Goal: Information Seeking & Learning: Understand process/instructions

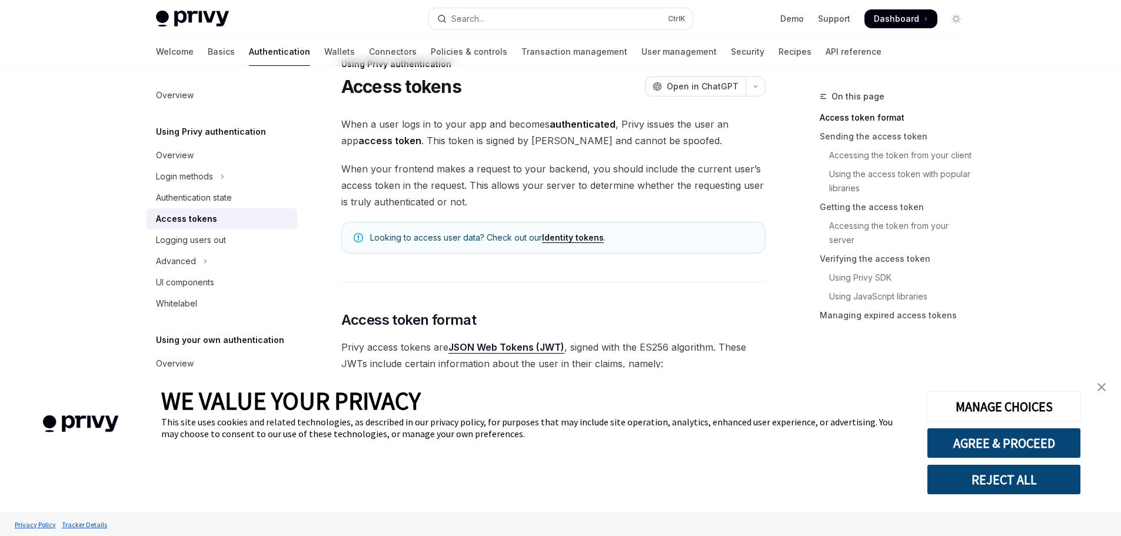
scroll to position [59, 0]
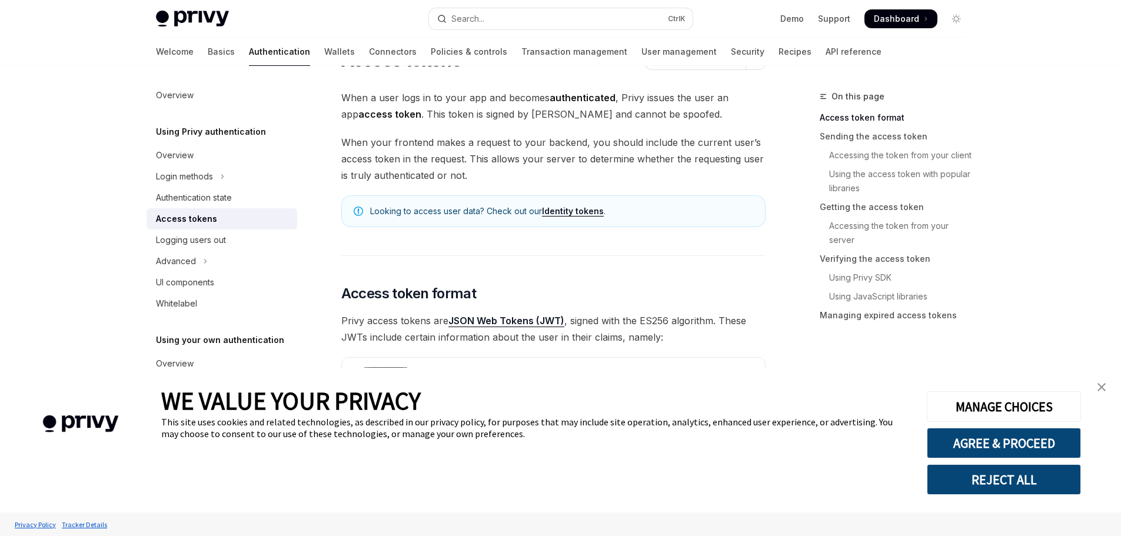
click at [1104, 391] on img "close banner" at bounding box center [1101, 387] width 8 height 8
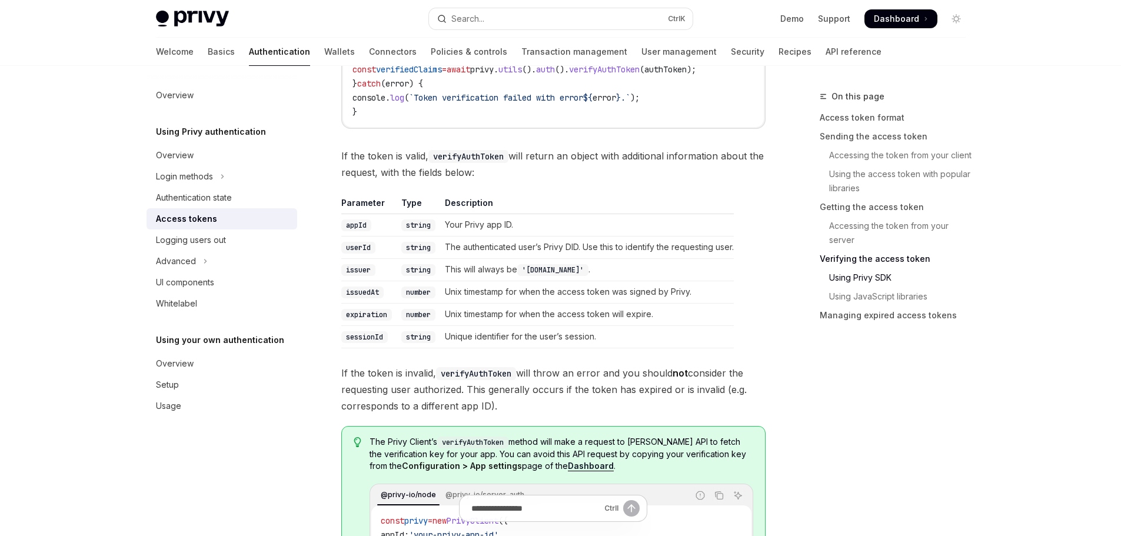
scroll to position [2001, 0]
click at [198, 258] on button "Advanced" at bounding box center [222, 261] width 151 height 21
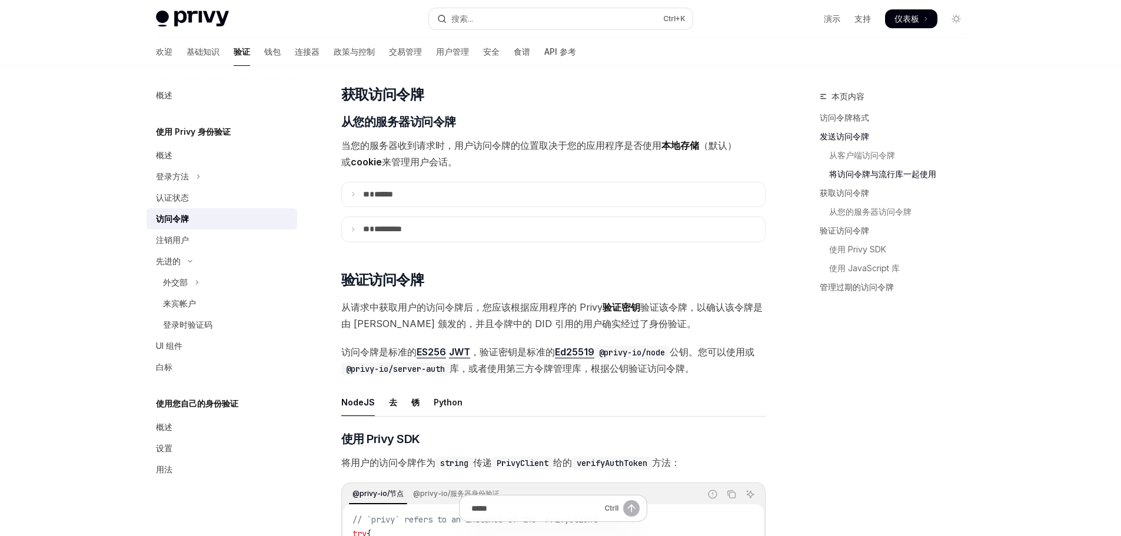
scroll to position [1423, 0]
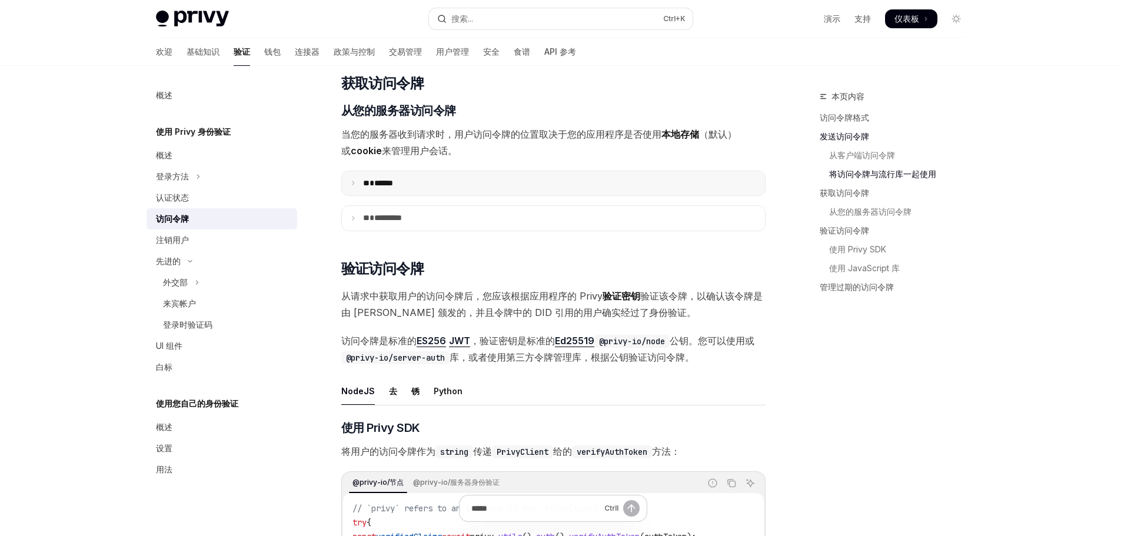
click at [352, 186] on icon at bounding box center [353, 183] width 6 height 6
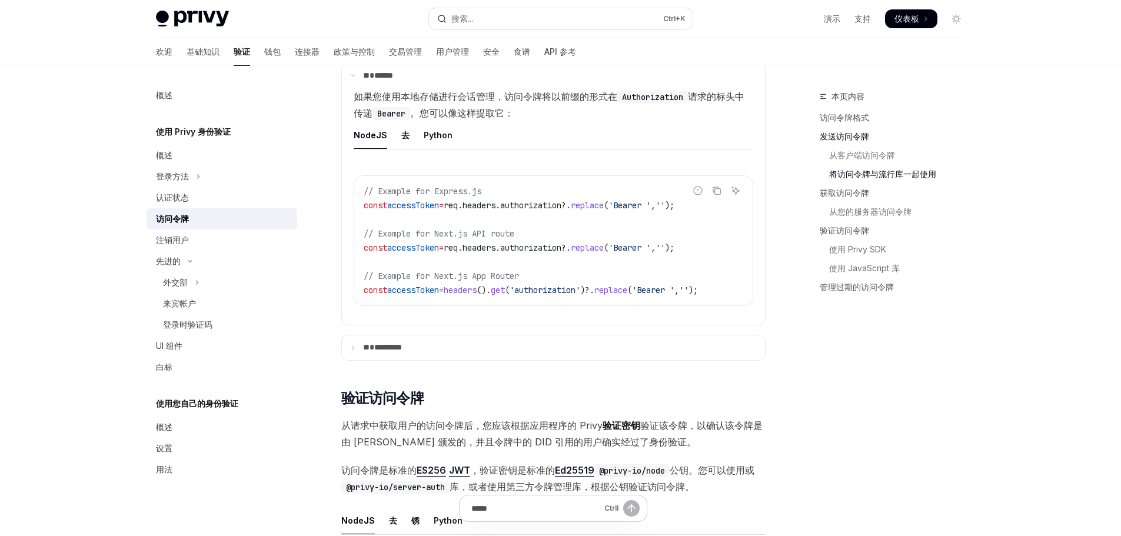
scroll to position [1541, 0]
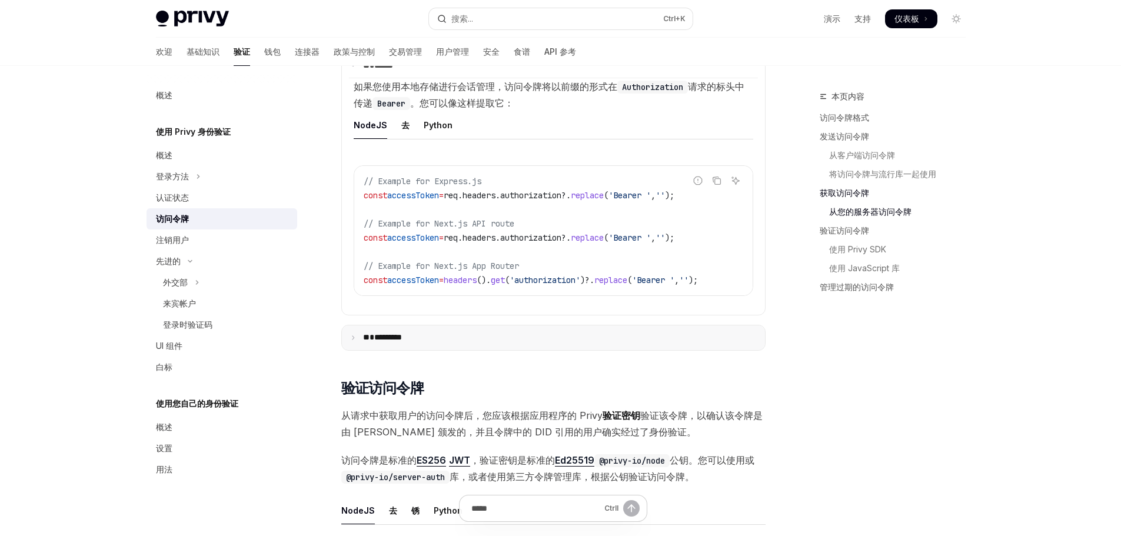
click at [357, 350] on summary "** *********" at bounding box center [553, 337] width 423 height 25
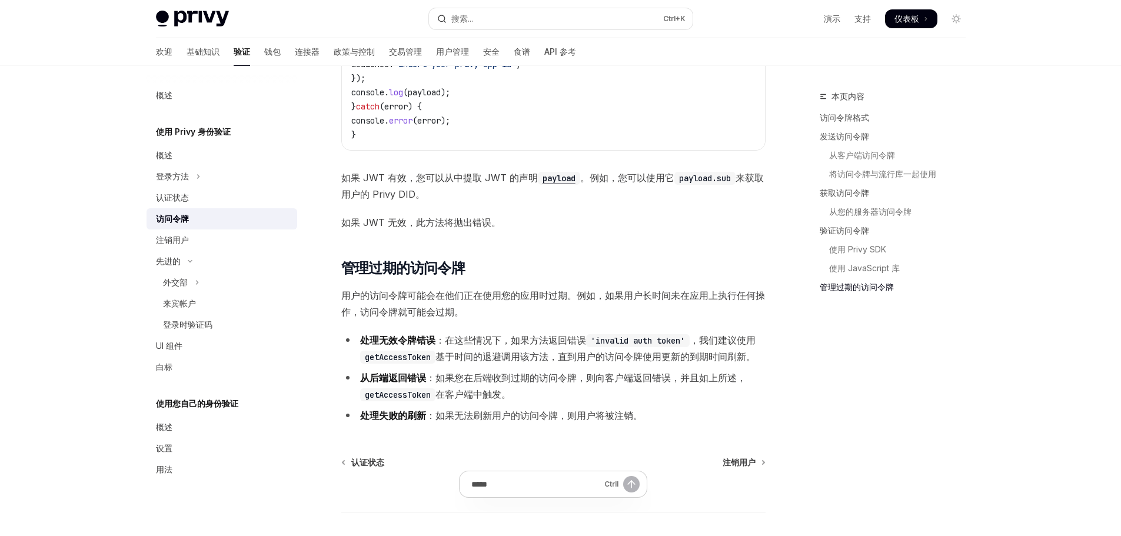
scroll to position [3288, 0]
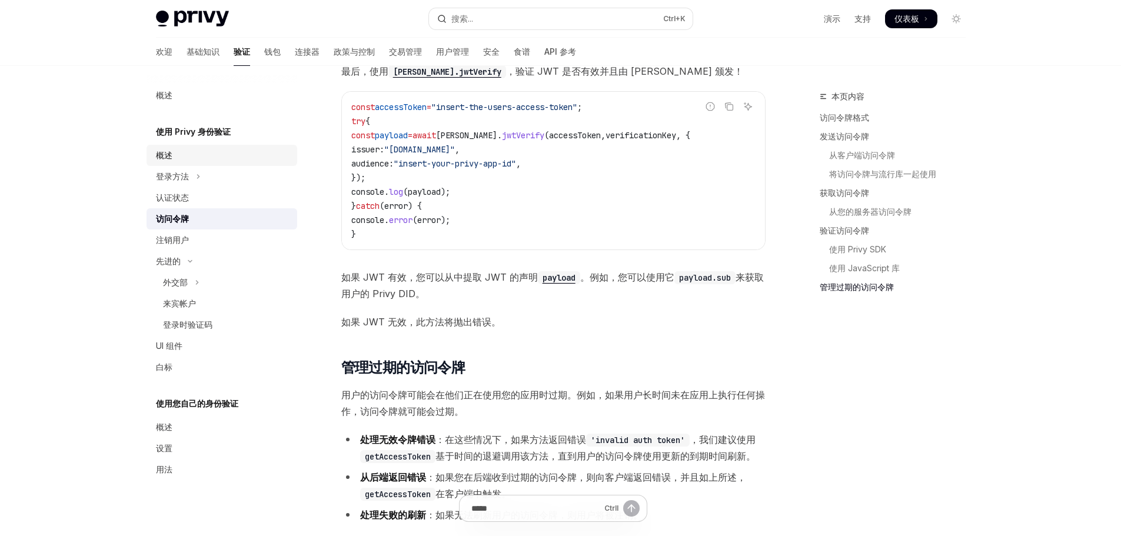
click at [169, 155] on font "概述" at bounding box center [164, 155] width 16 height 10
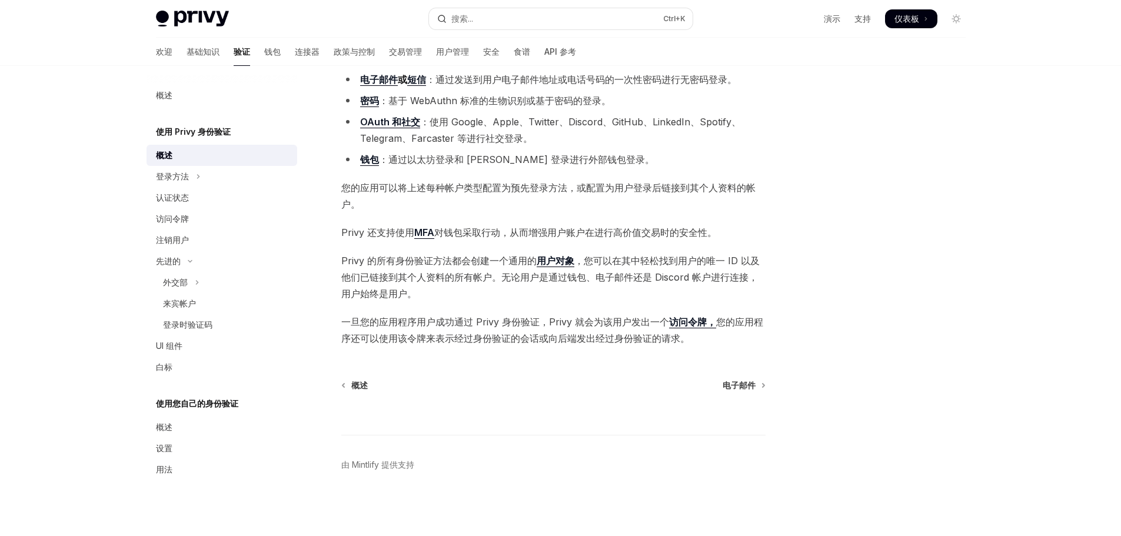
scroll to position [106, 0]
click at [168, 152] on font "概述" at bounding box center [164, 155] width 16 height 10
type textarea "*"
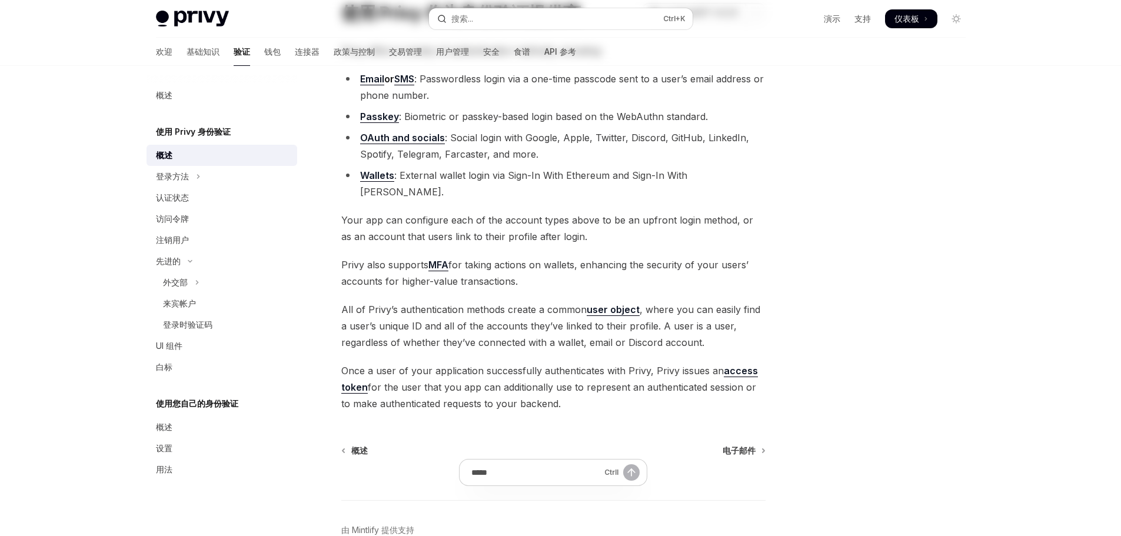
scroll to position [0, 0]
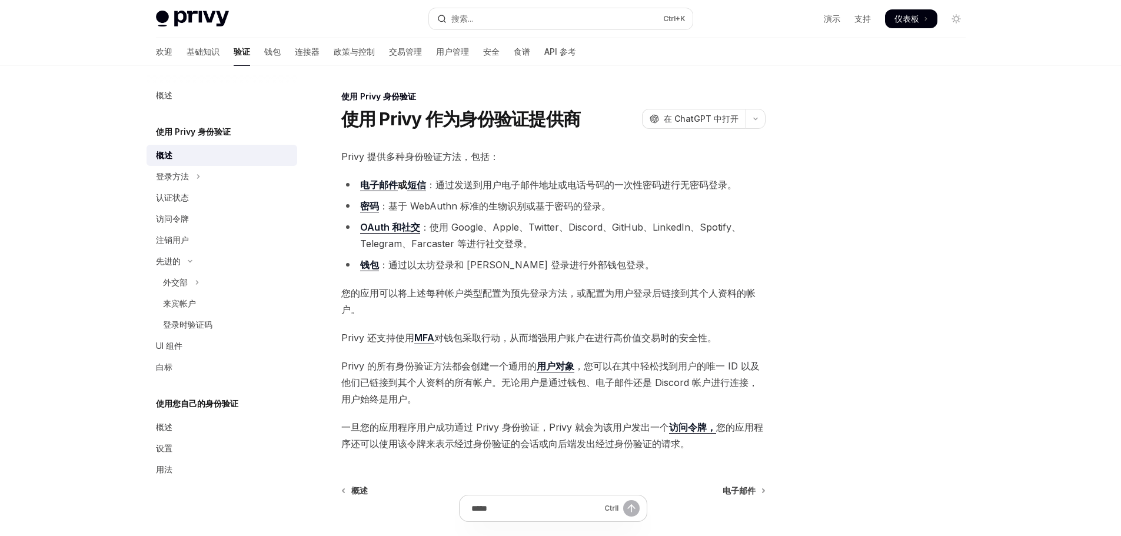
click at [909, 12] on span at bounding box center [911, 18] width 52 height 19
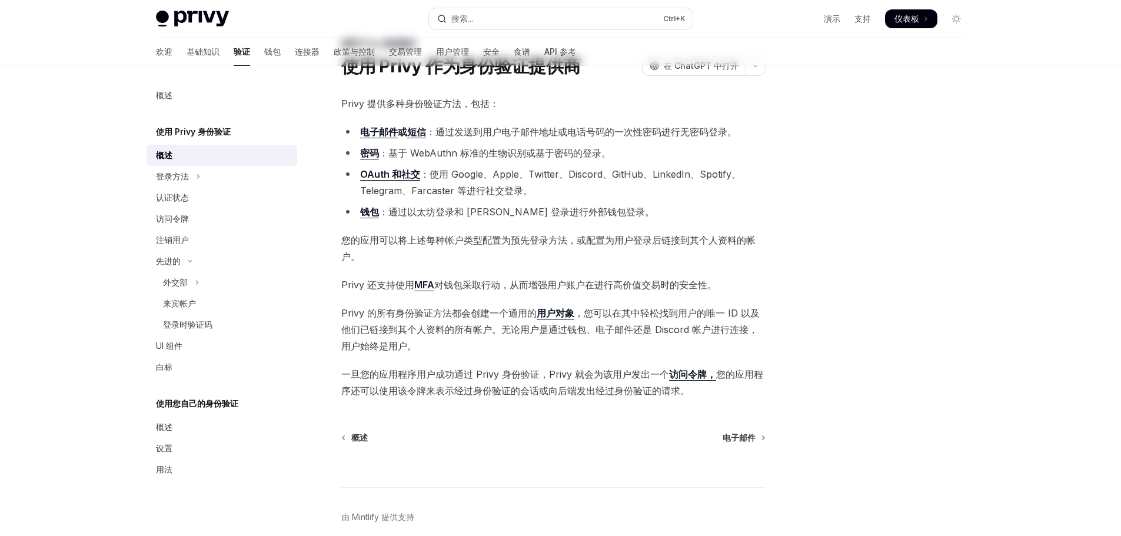
scroll to position [106, 0]
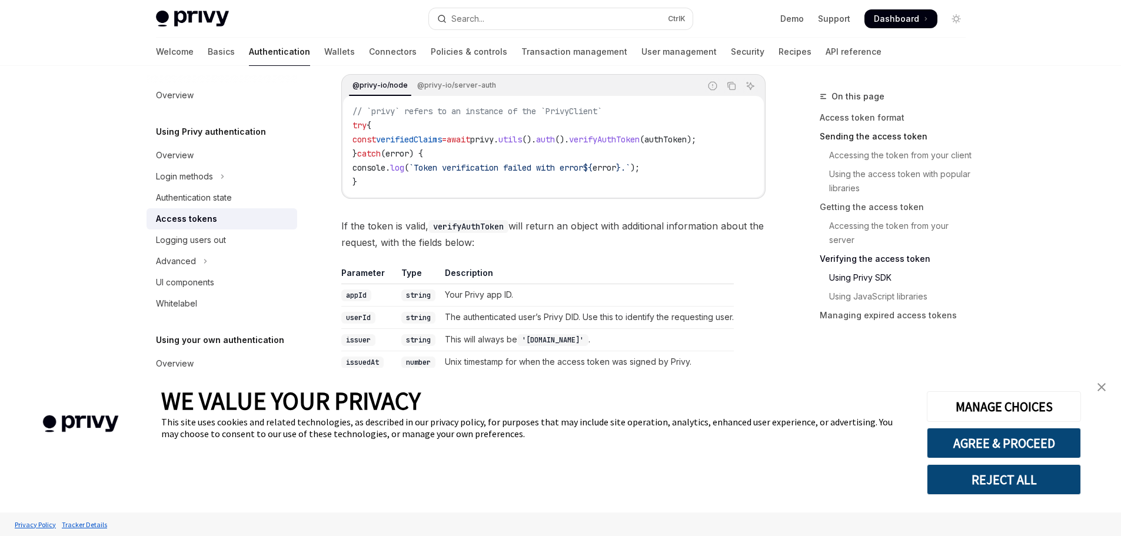
scroll to position [1811, 0]
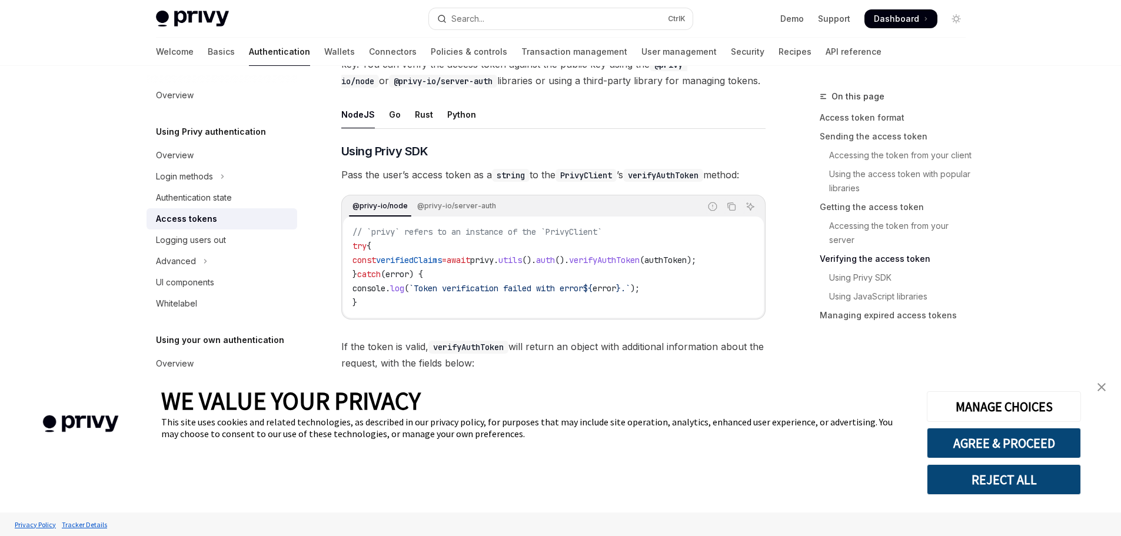
click at [894, 19] on span "Dashboard" at bounding box center [896, 19] width 45 height 12
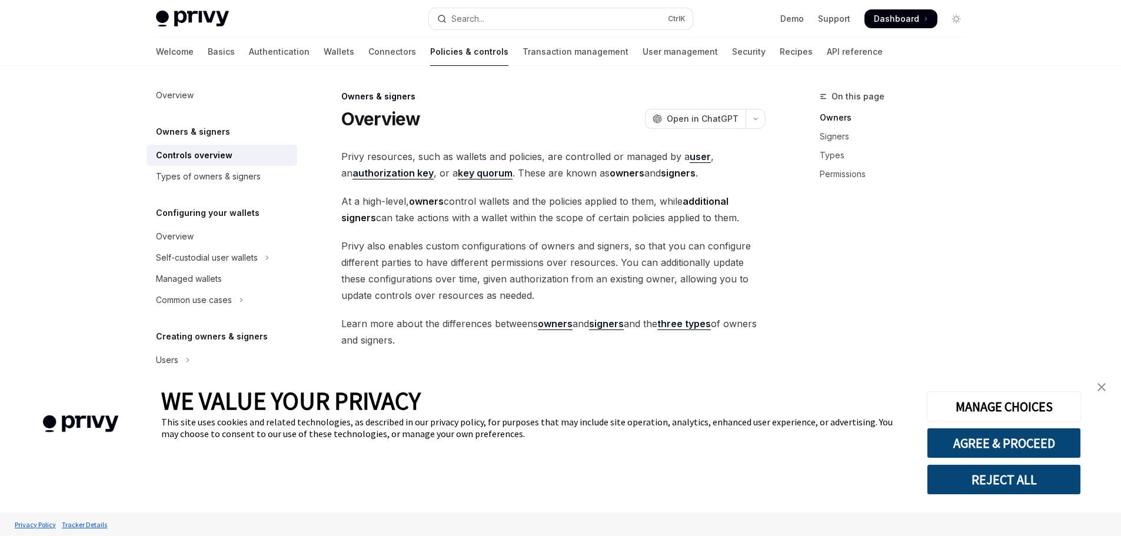
type textarea "*"
click at [1107, 388] on link "close banner" at bounding box center [1102, 387] width 24 height 24
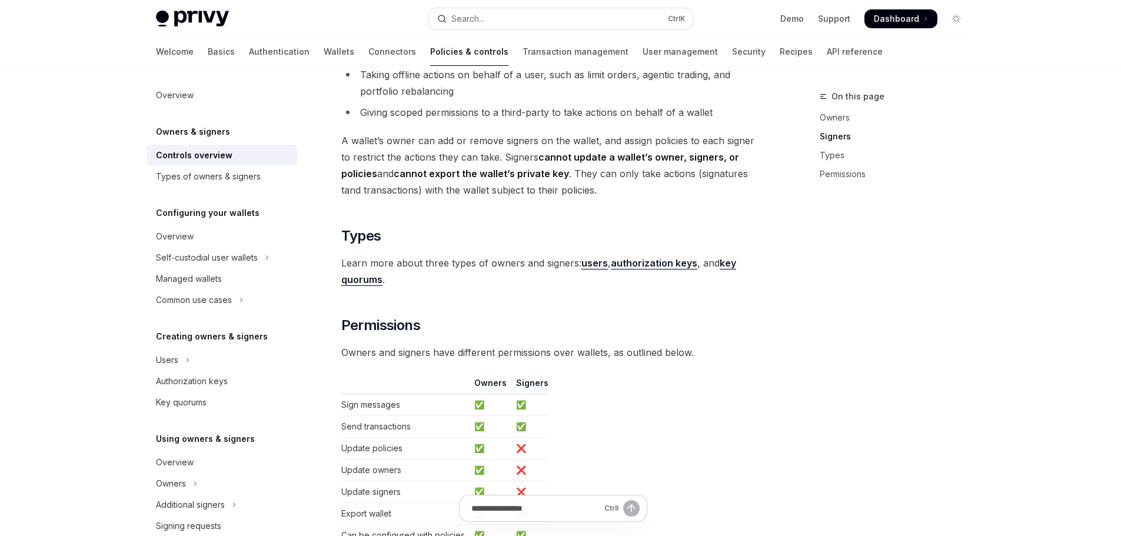
scroll to position [765, 0]
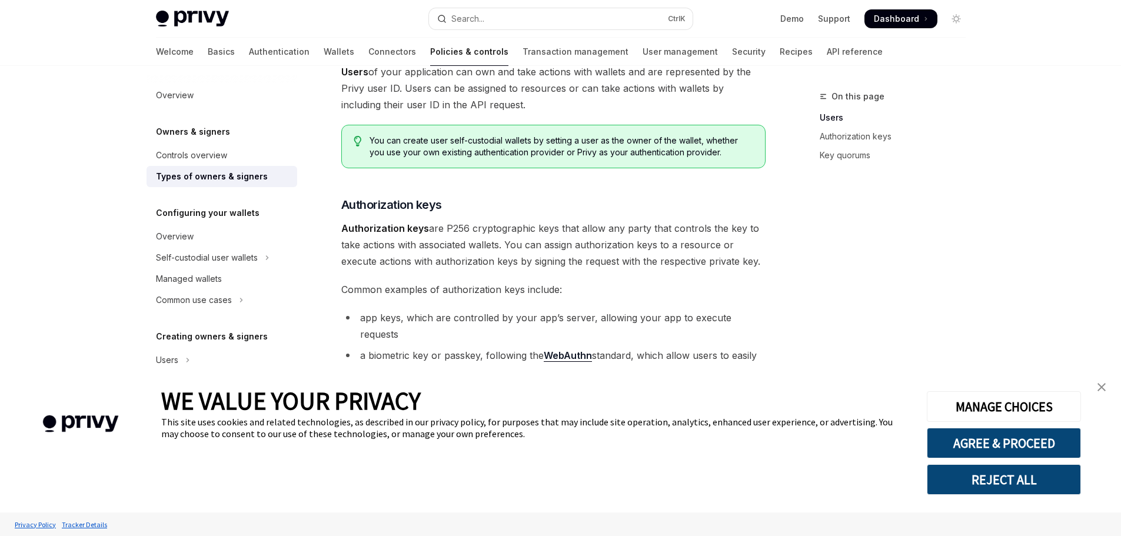
scroll to position [177, 0]
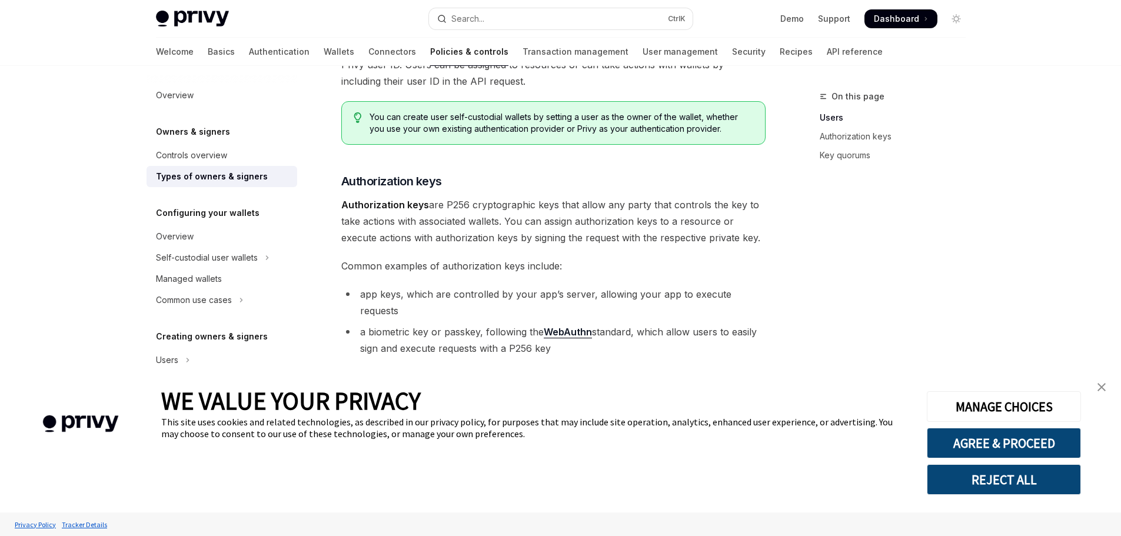
click at [1106, 387] on link "close banner" at bounding box center [1102, 387] width 24 height 24
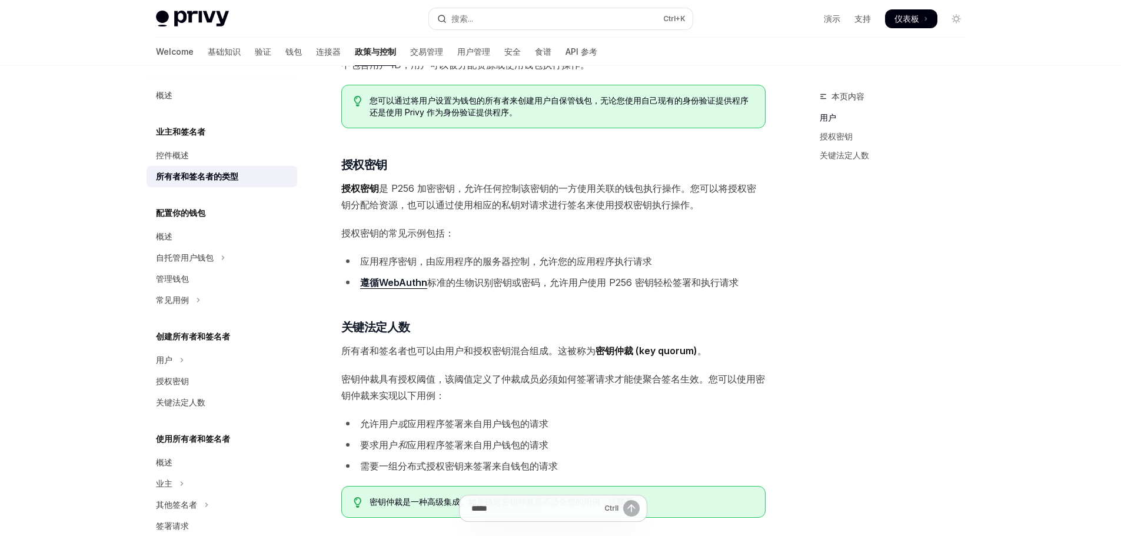
click at [215, 178] on font "所有者和签名者的类型" at bounding box center [197, 176] width 82 height 10
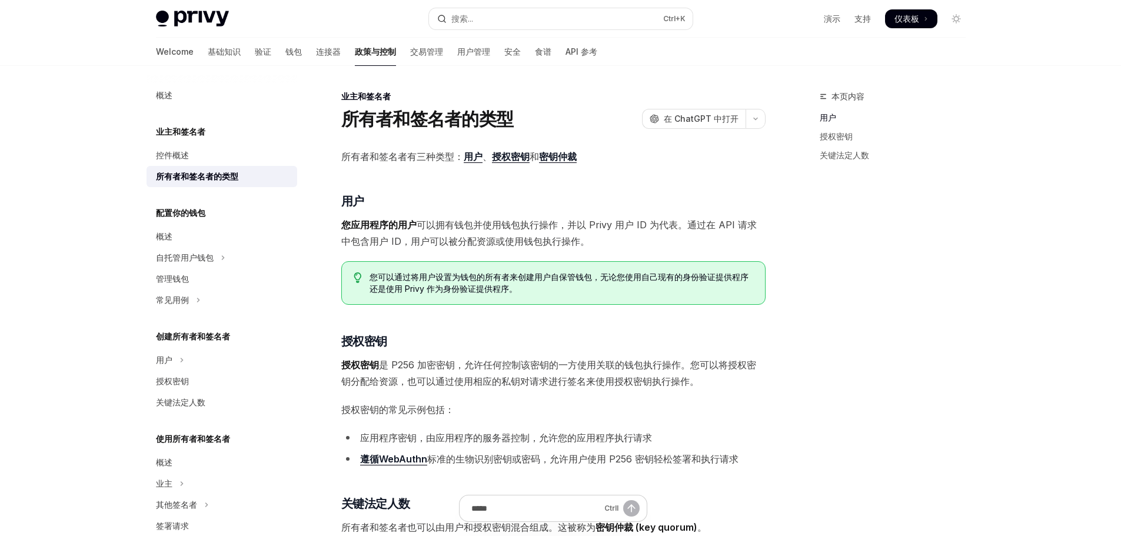
click at [511, 154] on font "授权密钥" at bounding box center [511, 157] width 38 height 12
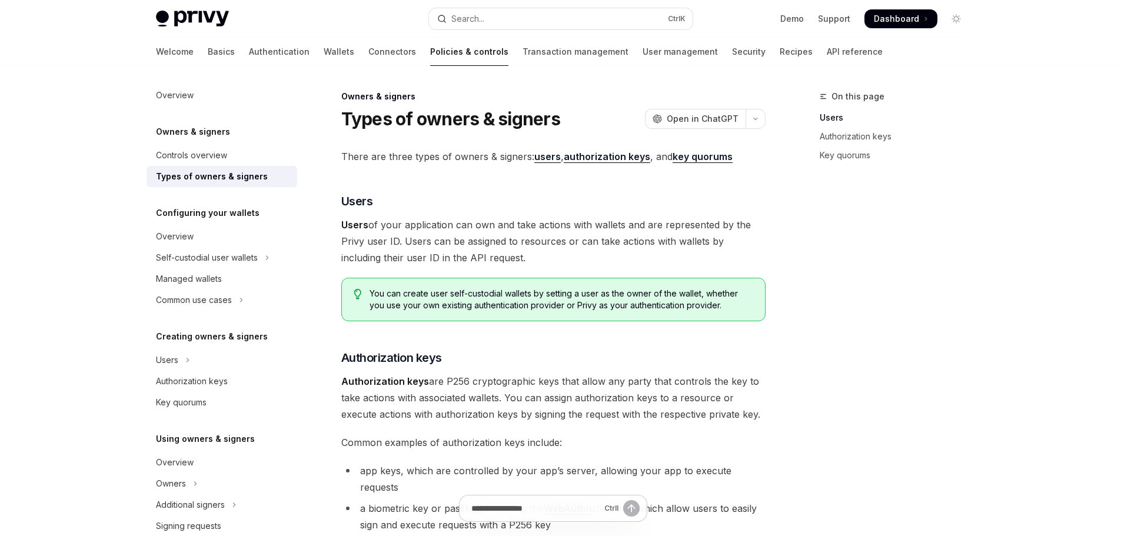
click at [896, 240] on div "On this page Users Authorization keys Key quorums" at bounding box center [885, 312] width 179 height 447
click at [798, 19] on link "Demo" at bounding box center [792, 19] width 24 height 12
click at [827, 49] on link "API reference" at bounding box center [855, 52] width 56 height 28
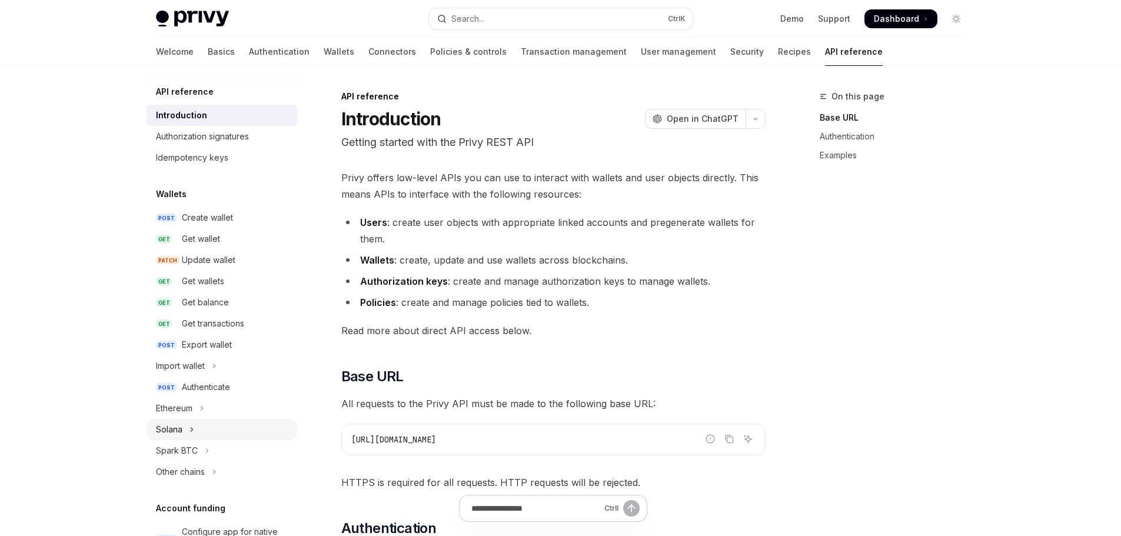
click at [189, 427] on icon "Toggle Solana section" at bounding box center [191, 429] width 5 height 14
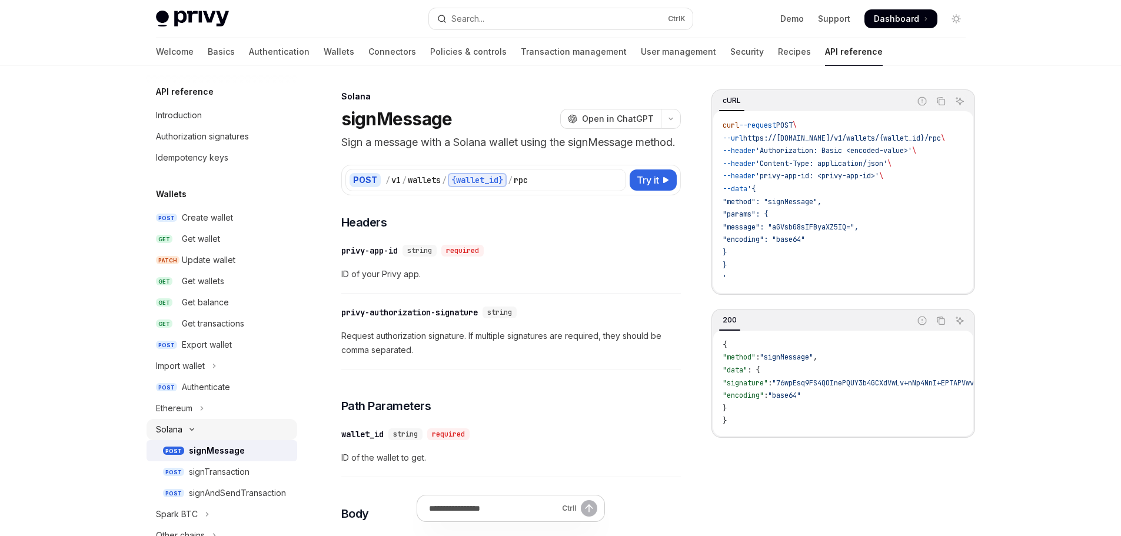
scroll to position [59, 0]
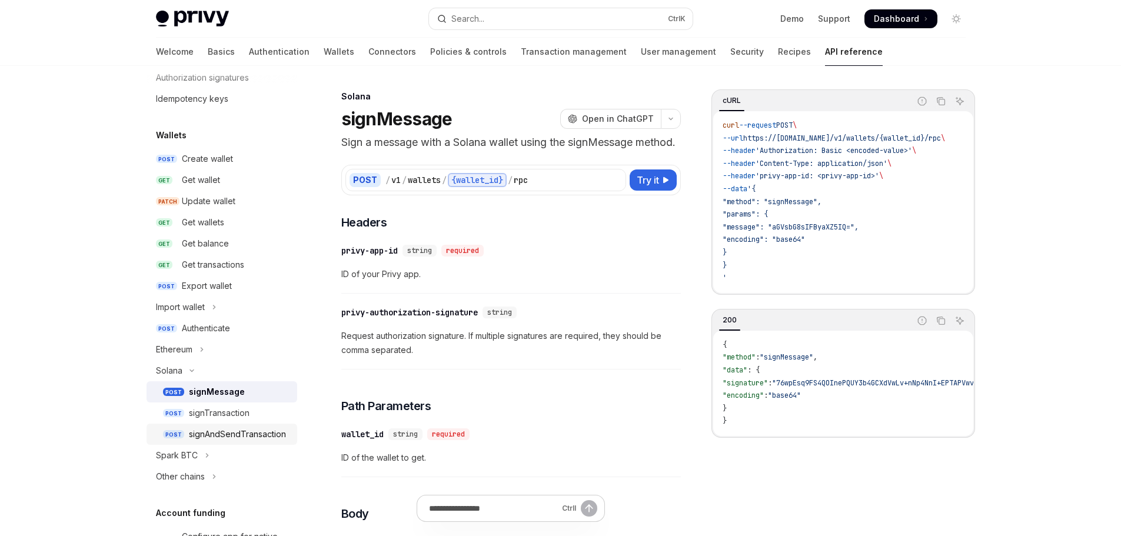
click at [228, 432] on div "signAndSendTransaction" at bounding box center [237, 434] width 97 height 14
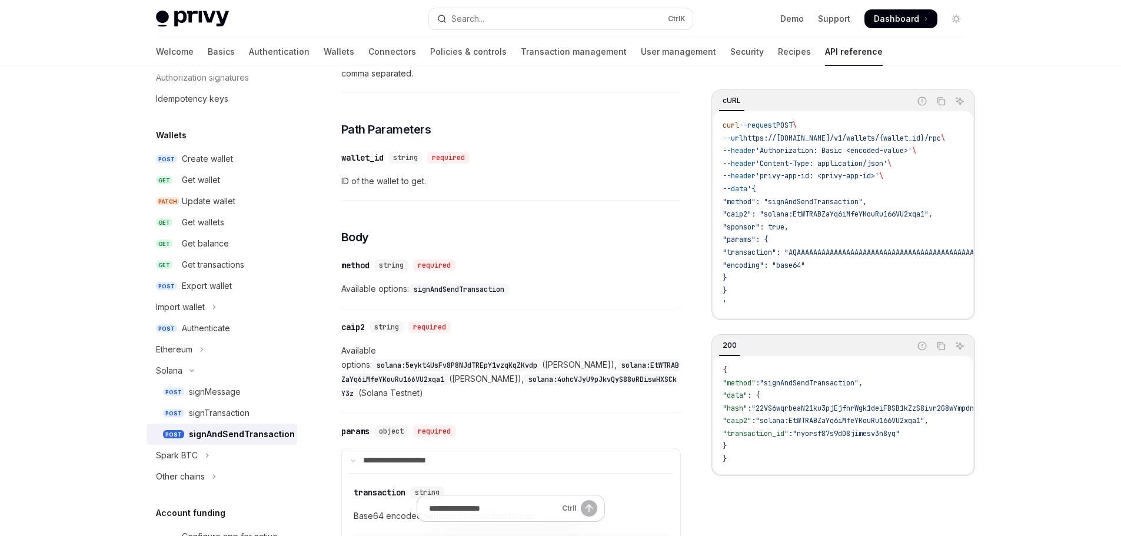
scroll to position [294, 0]
click at [227, 388] on div "signMessage" at bounding box center [215, 392] width 52 height 14
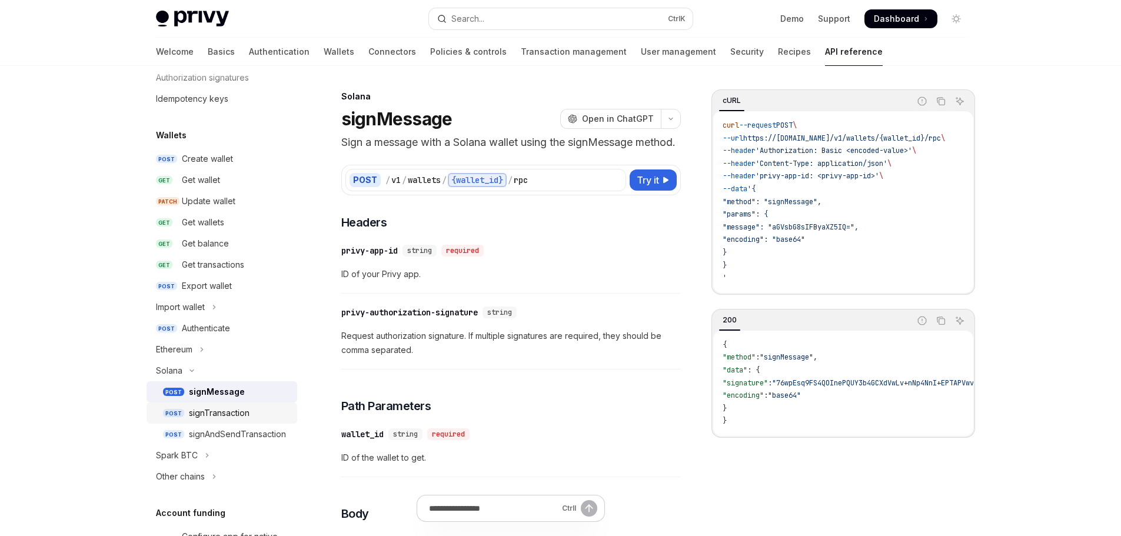
click at [235, 407] on div "signTransaction" at bounding box center [219, 413] width 61 height 14
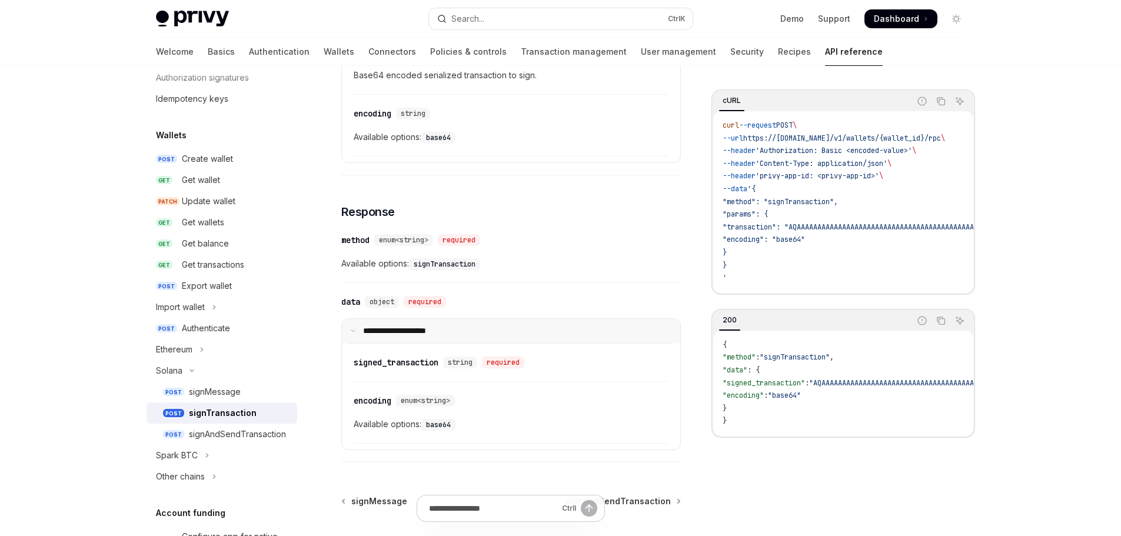
scroll to position [647, 0]
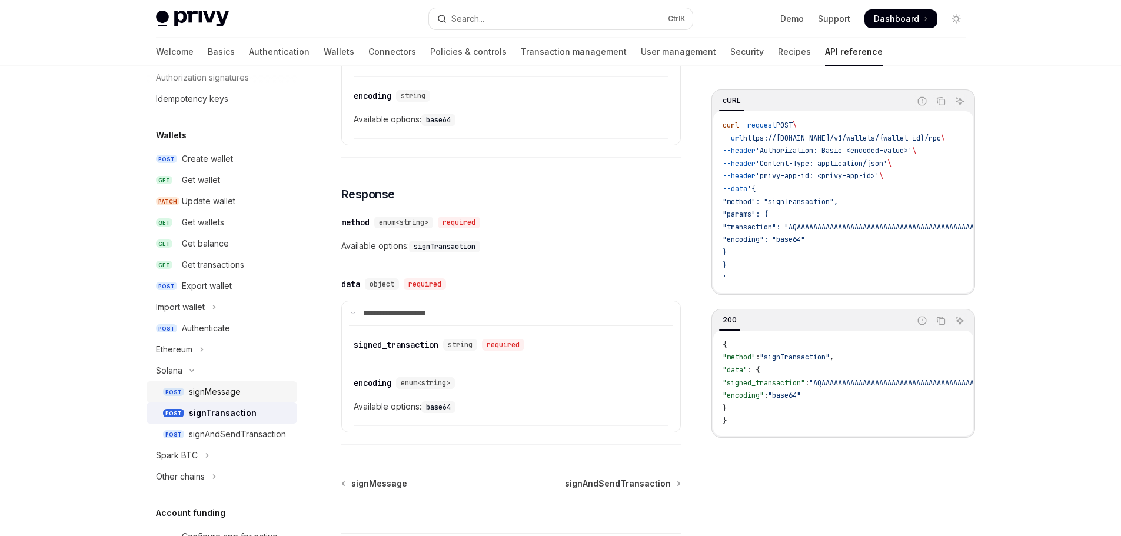
click at [230, 396] on div "signMessage" at bounding box center [215, 392] width 52 height 14
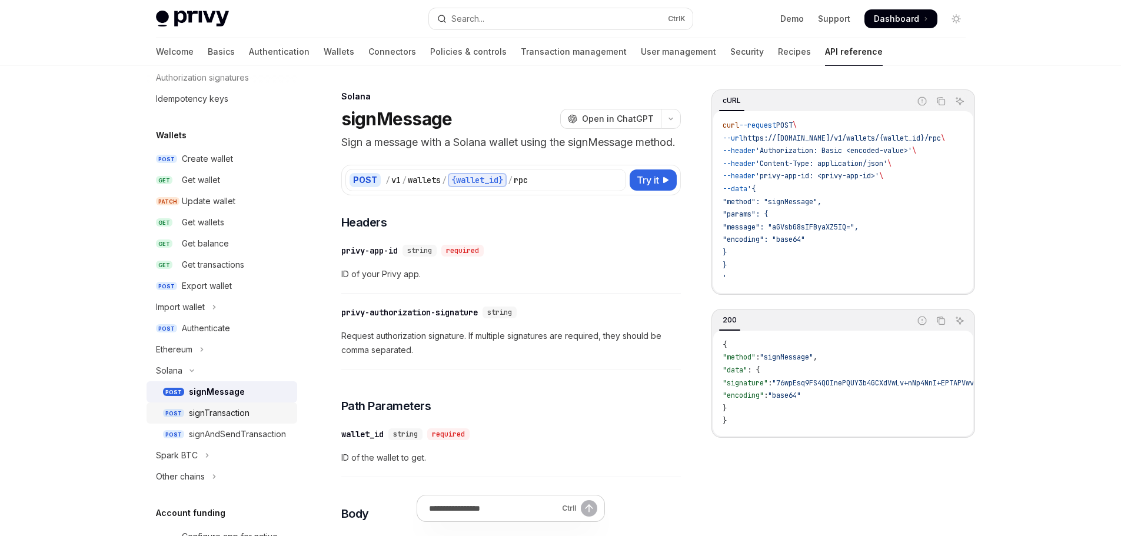
click at [229, 410] on div "signTransaction" at bounding box center [219, 413] width 61 height 14
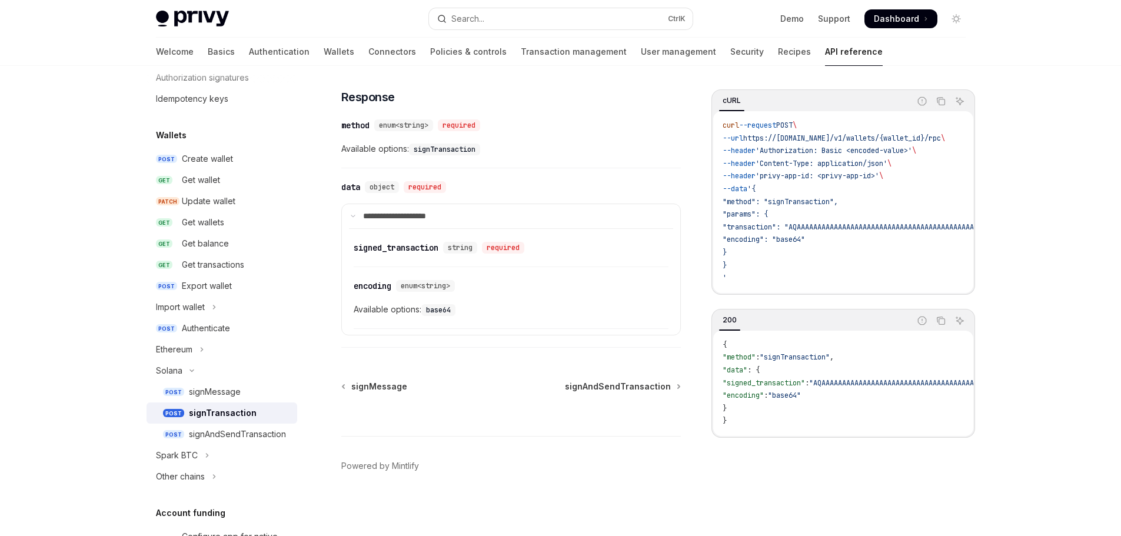
scroll to position [746, 0]
click at [224, 432] on div "signAndSendTransaction" at bounding box center [237, 434] width 97 height 14
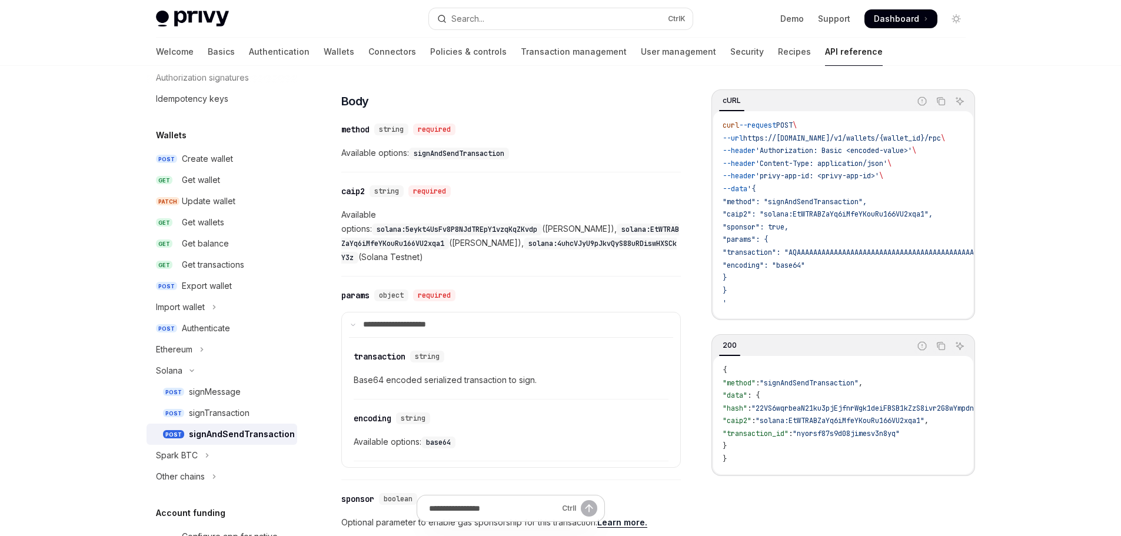
scroll to position [454, 0]
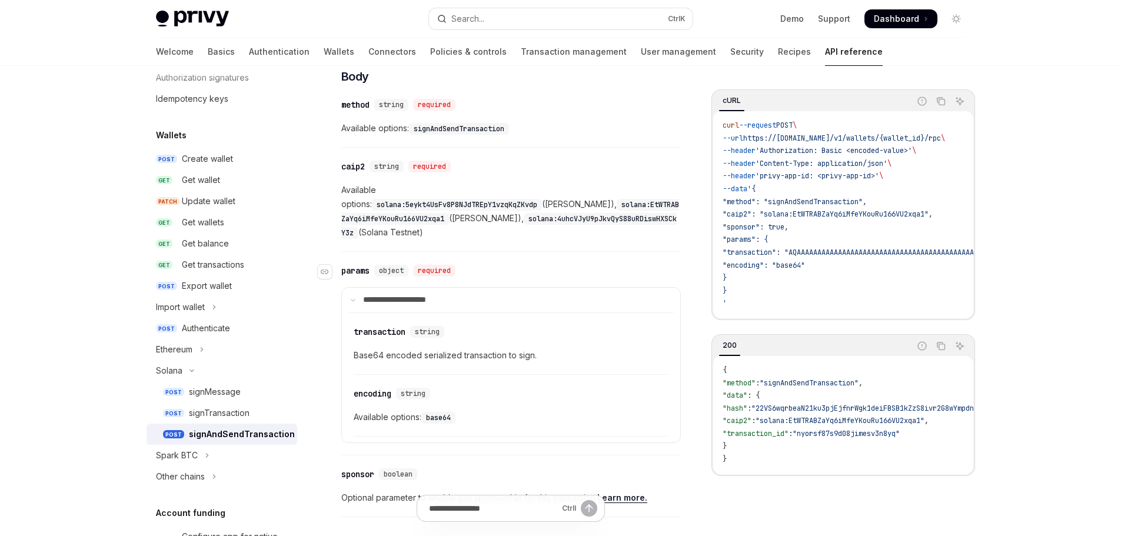
click at [390, 266] on span "object" at bounding box center [391, 270] width 25 height 9
click at [351, 297] on icon at bounding box center [353, 300] width 6 height 6
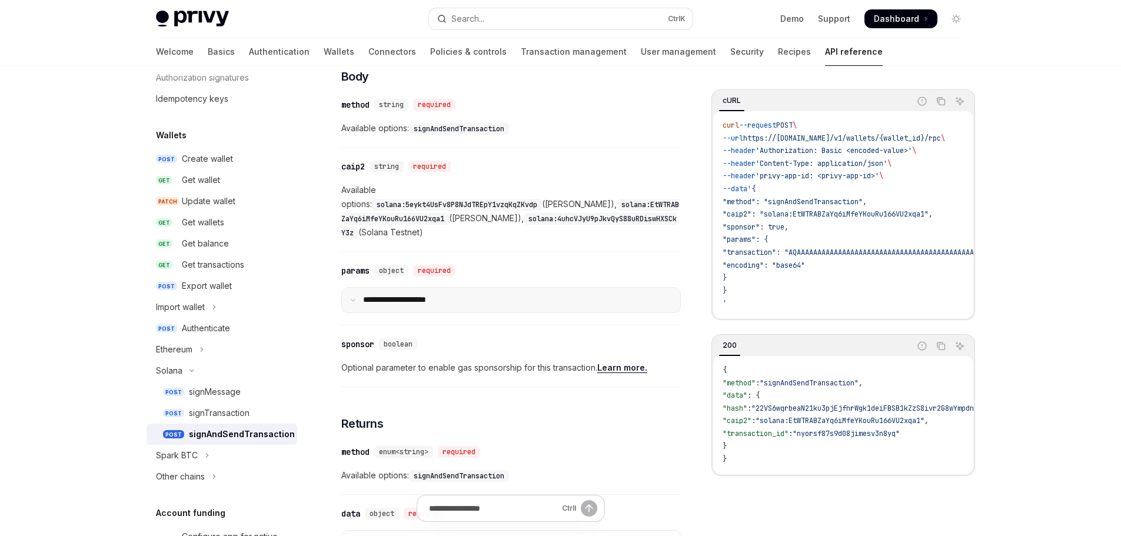
click at [352, 297] on icon at bounding box center [353, 300] width 6 height 6
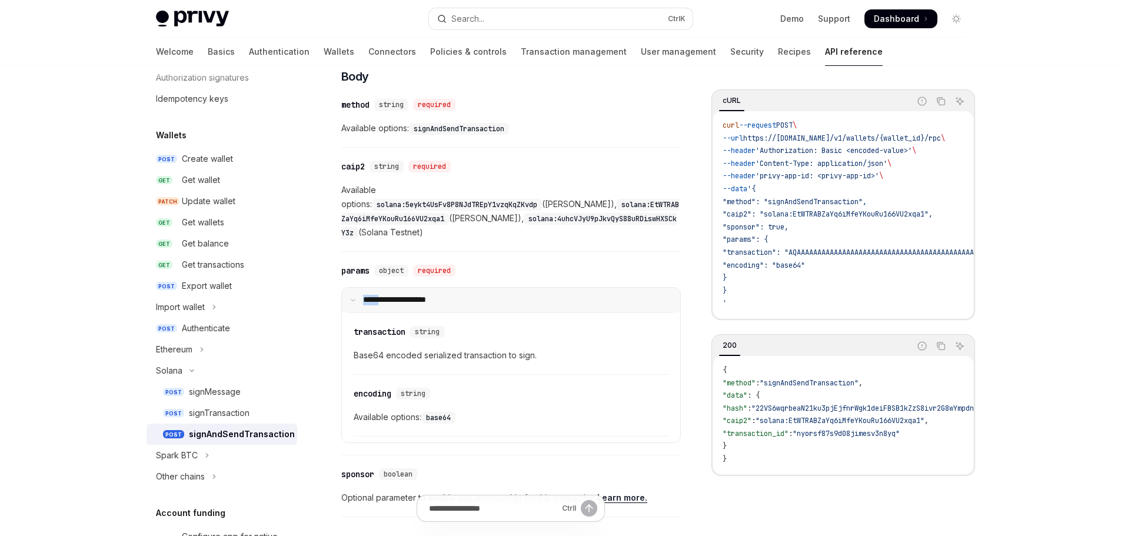
click at [352, 297] on icon at bounding box center [353, 300] width 6 height 6
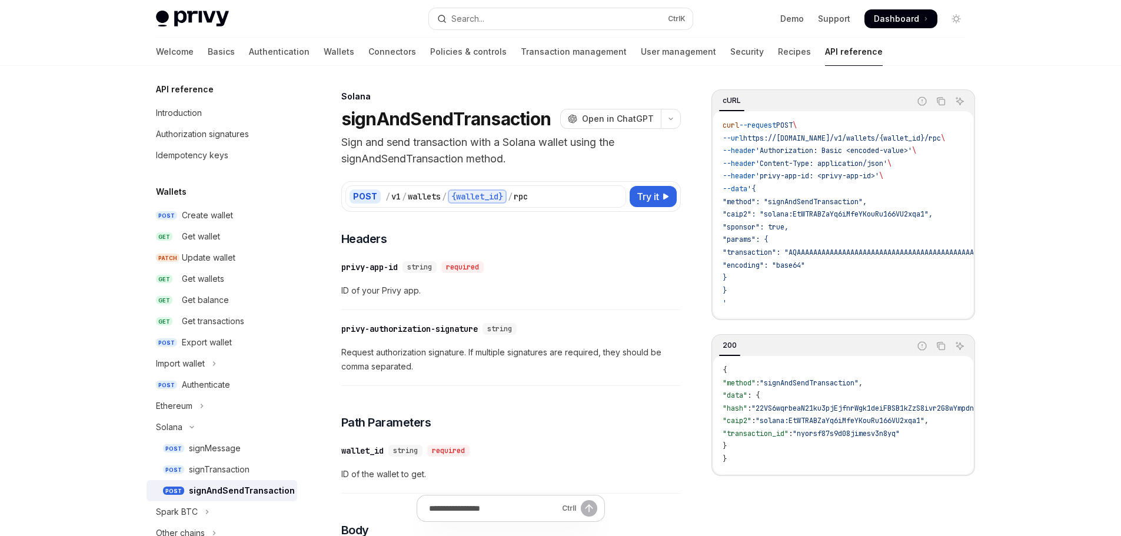
scroll to position [0, 0]
click at [195, 135] on div "Authorization signatures" at bounding box center [202, 136] width 93 height 14
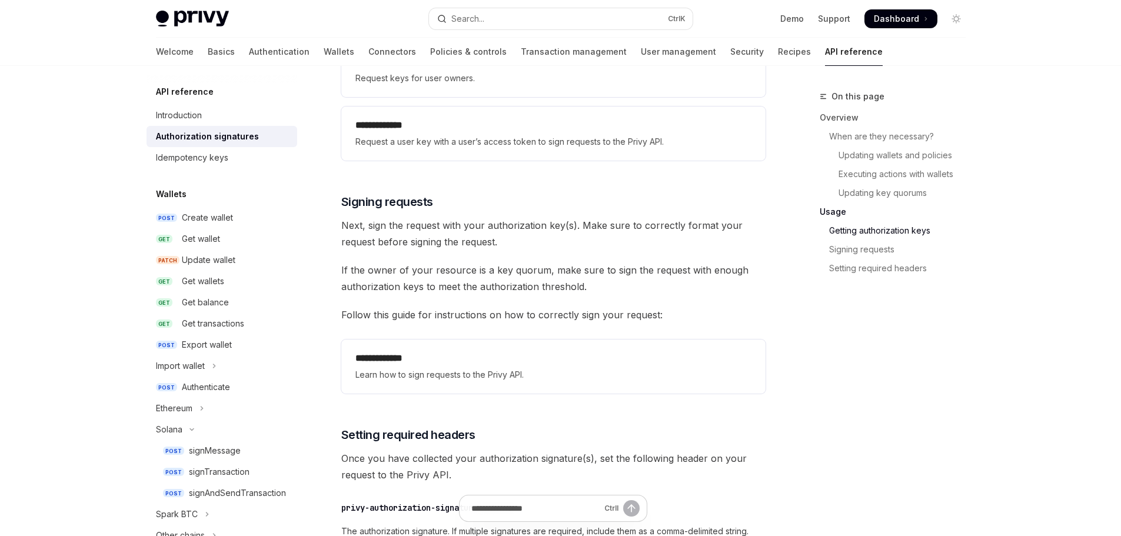
scroll to position [1706, 0]
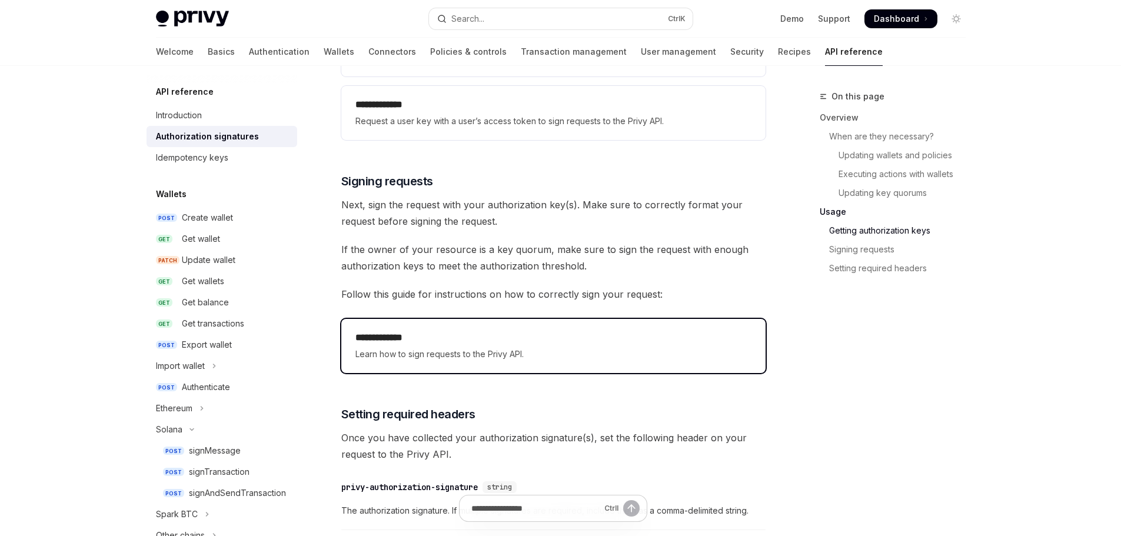
click at [441, 339] on h2 "**********" at bounding box center [553, 338] width 396 height 14
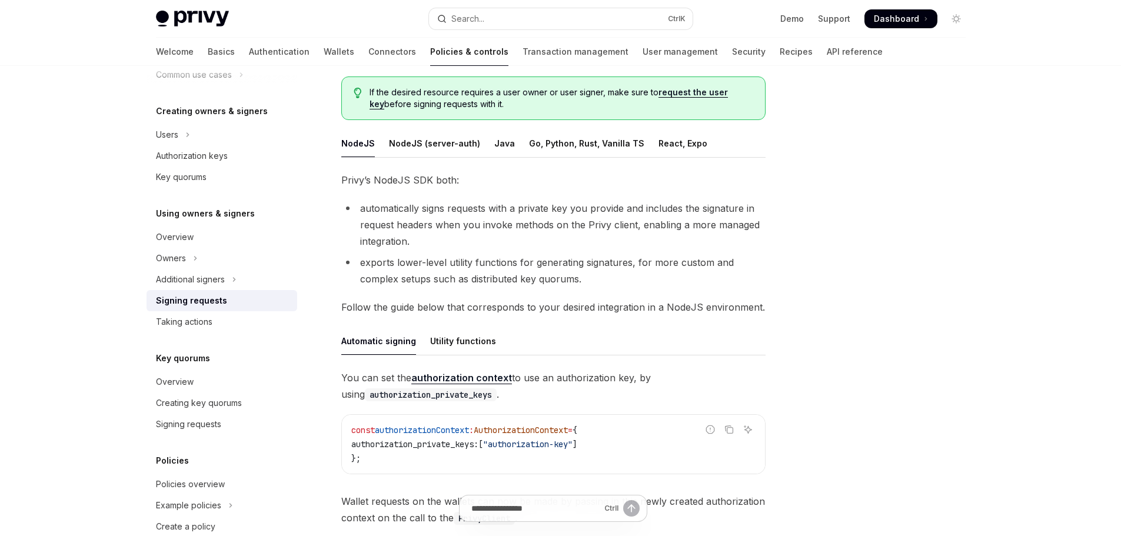
scroll to position [118, 0]
click at [439, 142] on div "NodeJS (server-auth)" at bounding box center [434, 142] width 91 height 28
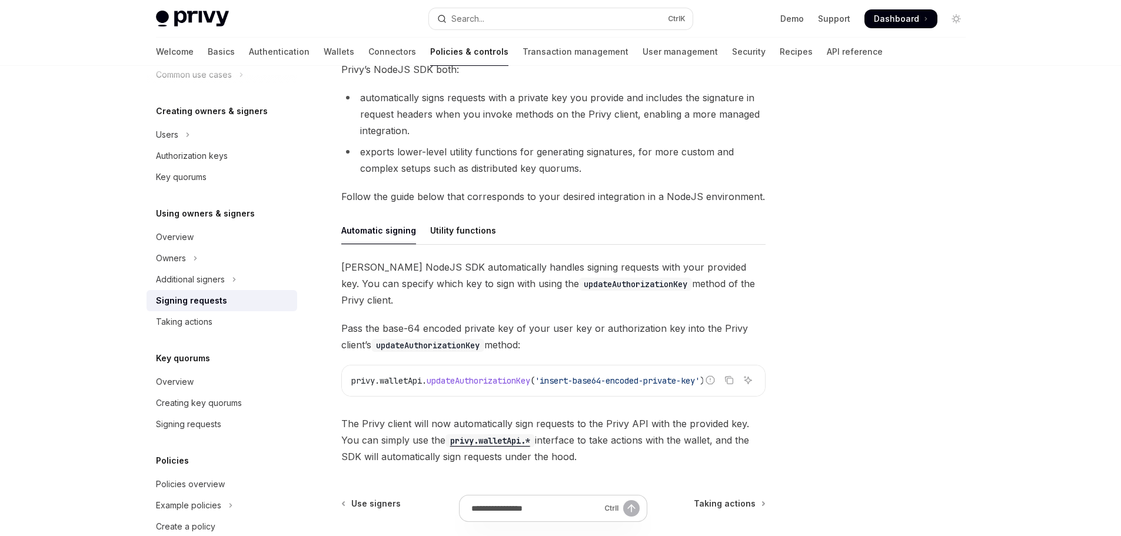
scroll to position [212, 0]
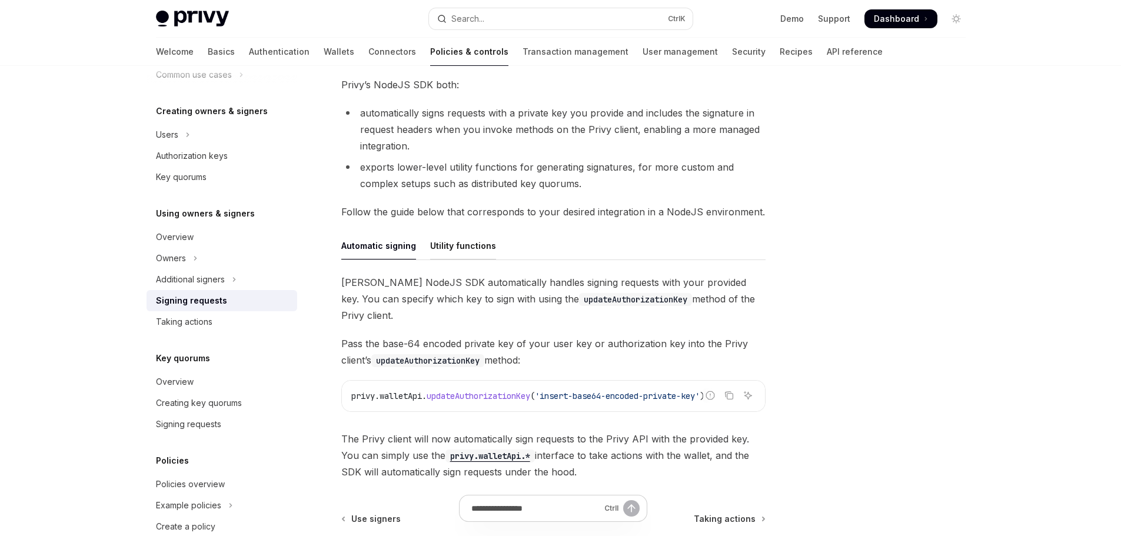
click at [473, 249] on div "Utility functions" at bounding box center [463, 246] width 66 height 28
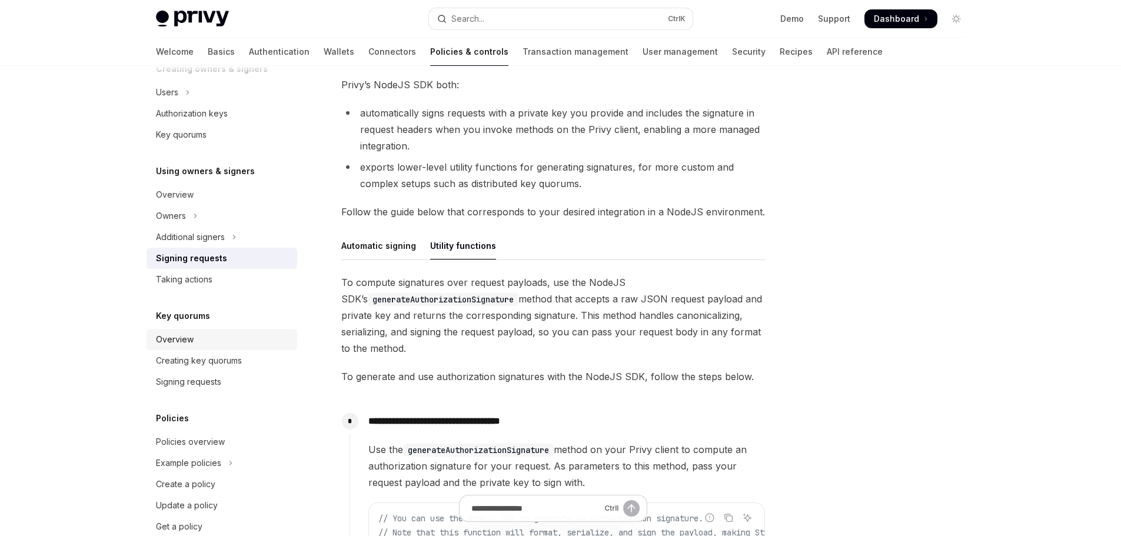
scroll to position [284, 0]
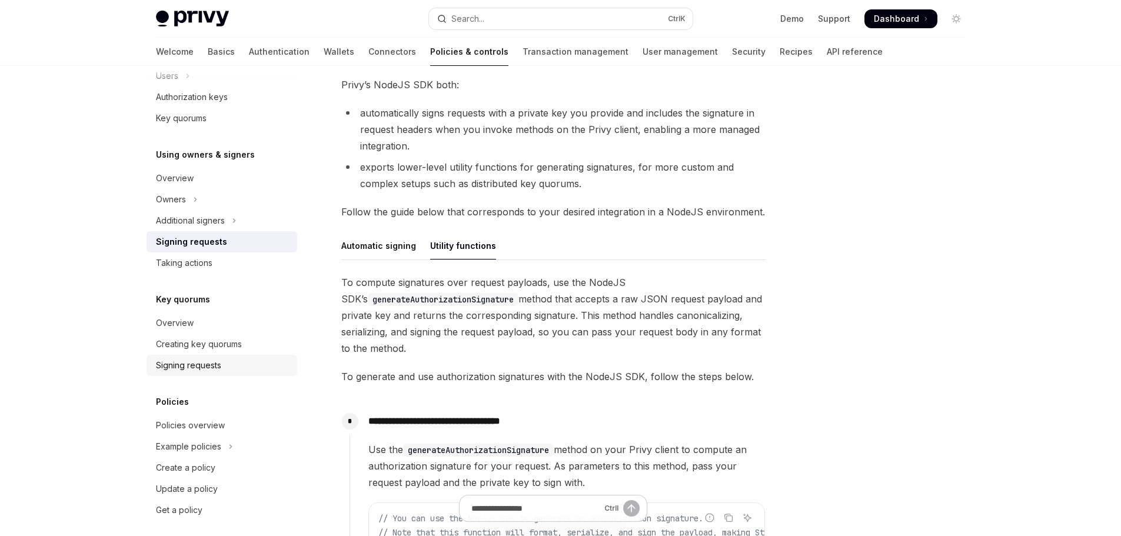
click at [209, 365] on div "Signing requests" at bounding box center [188, 365] width 65 height 14
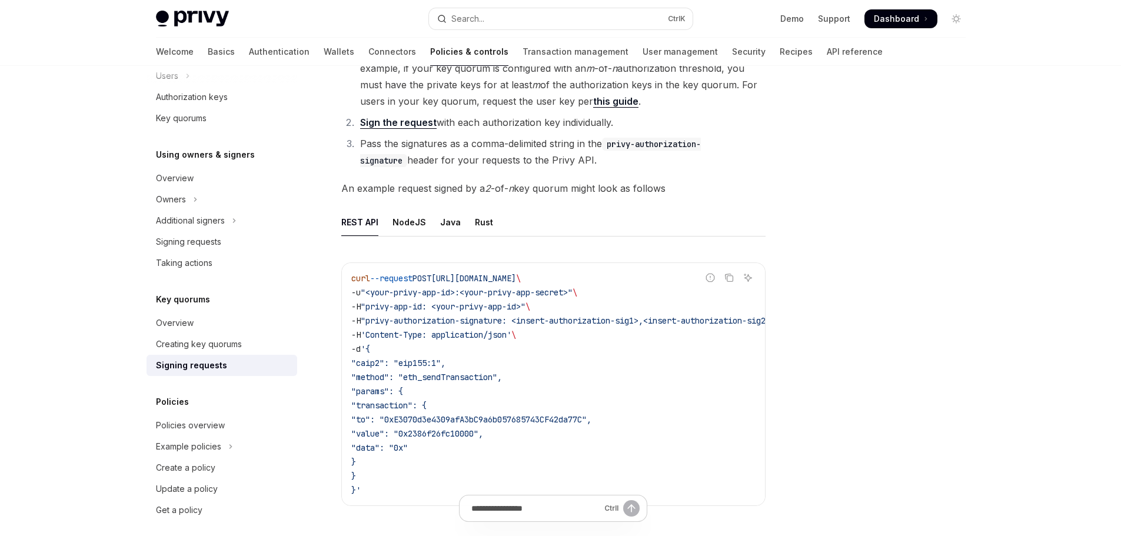
scroll to position [177, 0]
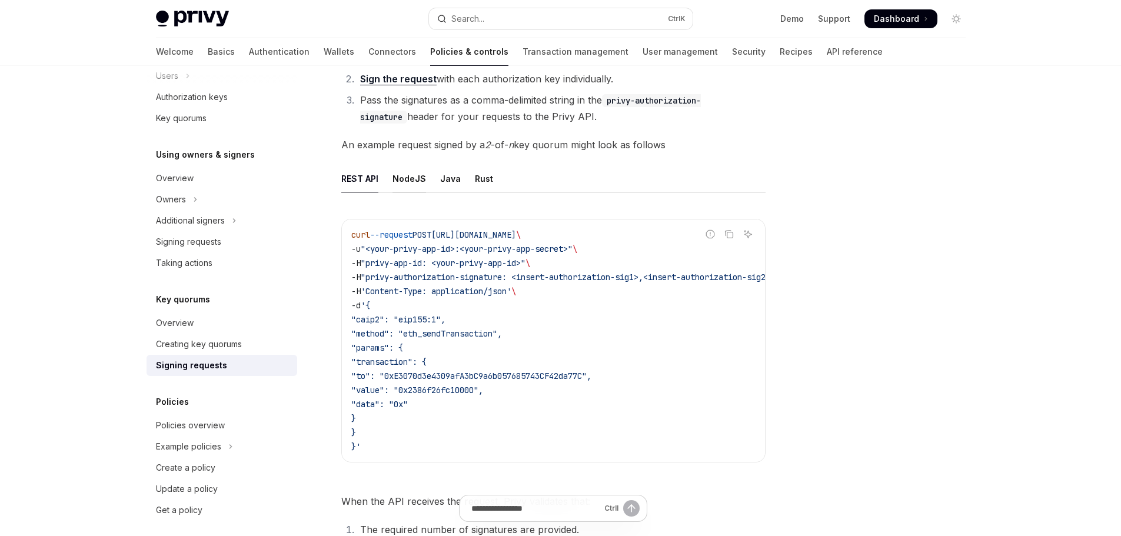
click at [407, 182] on div "NodeJS" at bounding box center [409, 179] width 34 height 28
type textarea "*"
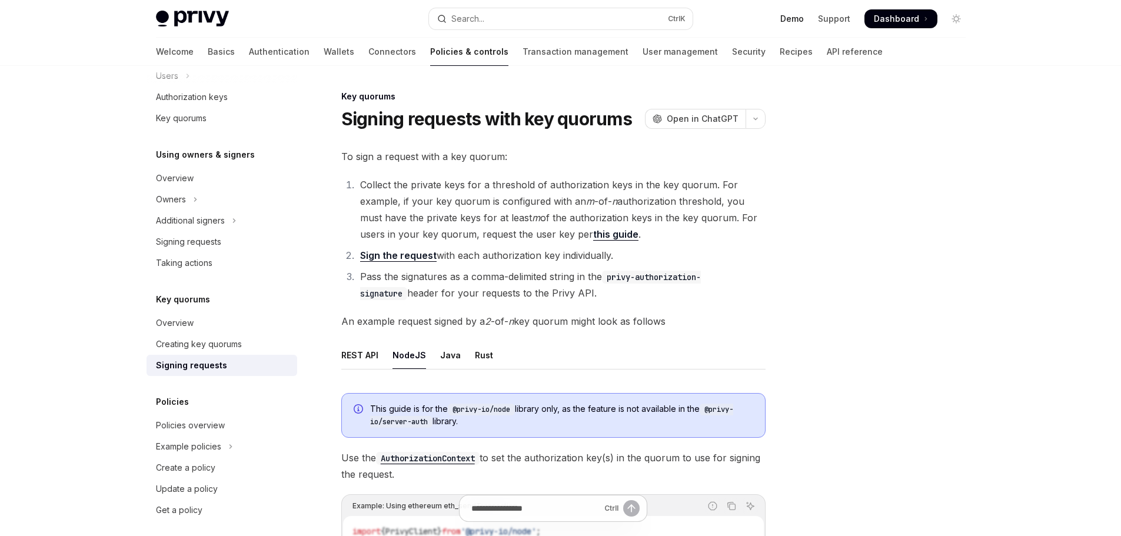
click at [797, 19] on link "Demo" at bounding box center [792, 19] width 24 height 12
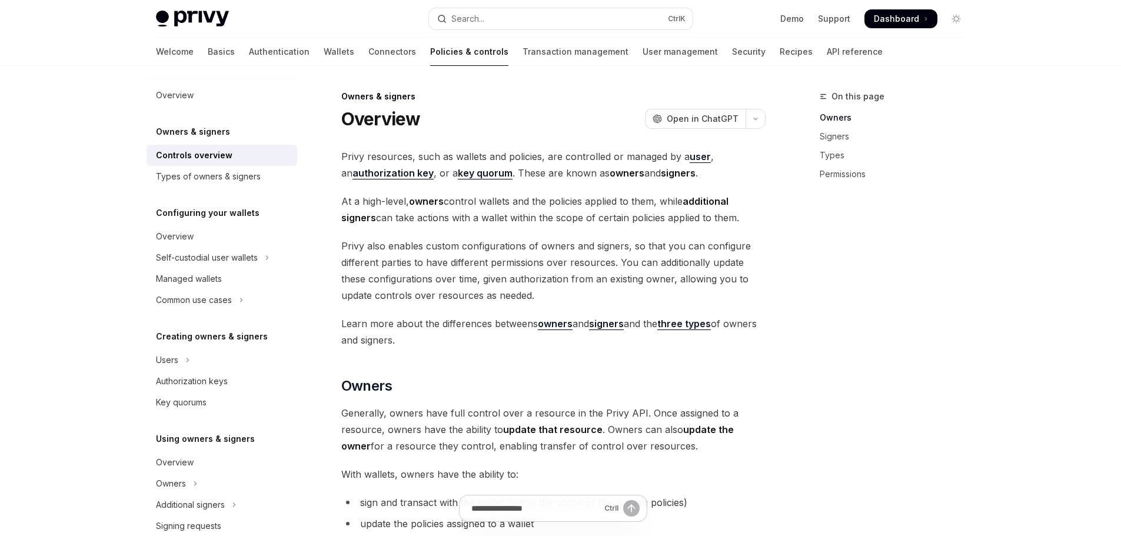
type textarea "*"
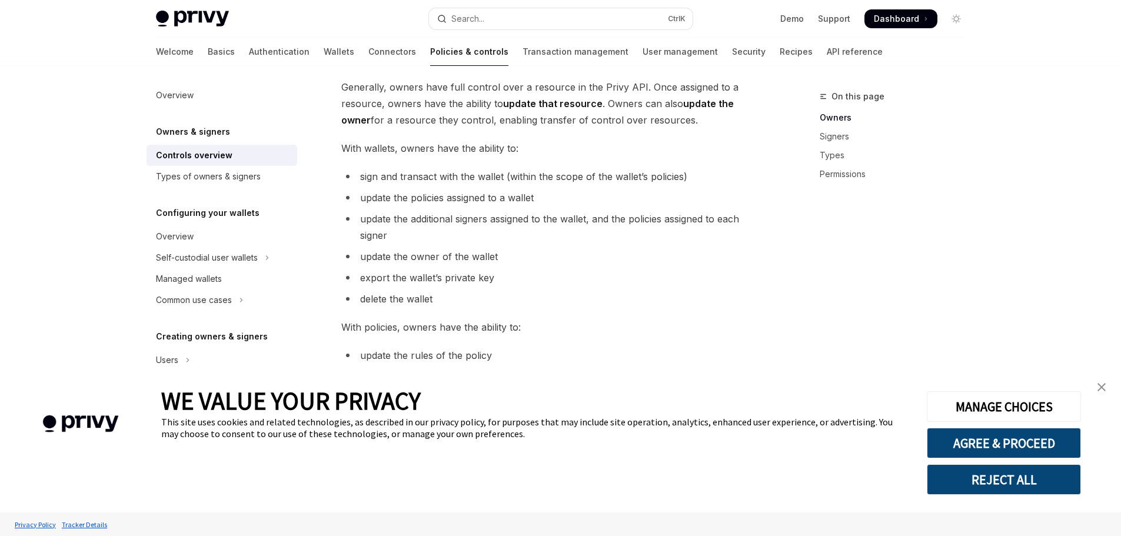
scroll to position [353, 0]
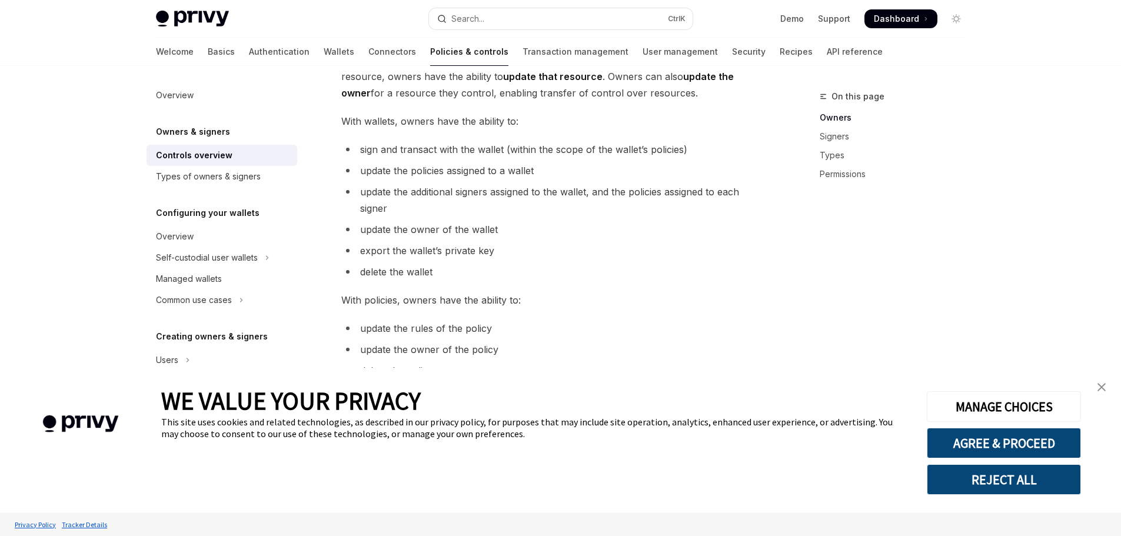
click at [1110, 394] on link "close banner" at bounding box center [1102, 387] width 24 height 24
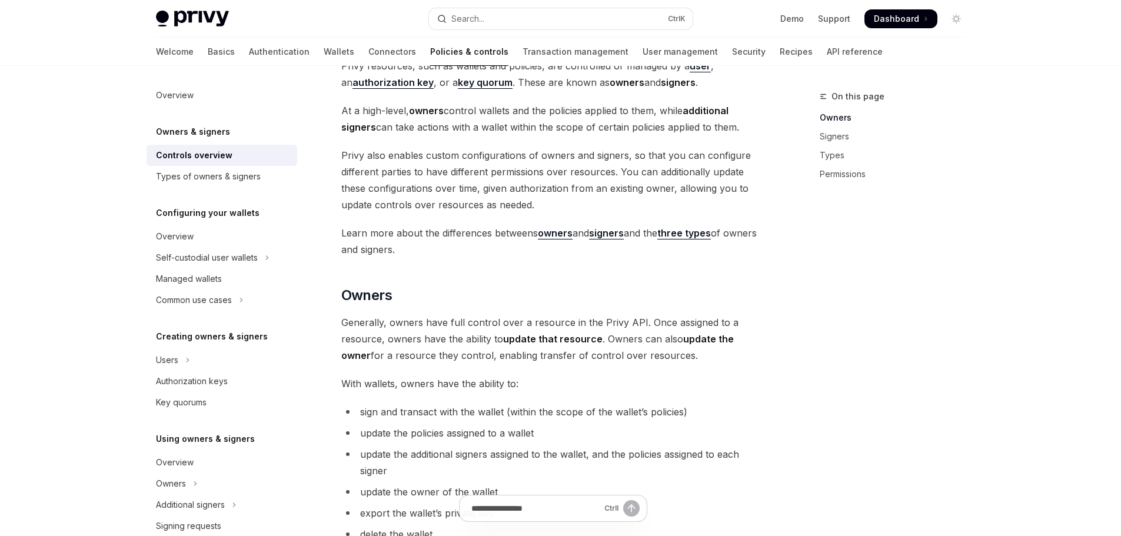
scroll to position [0, 0]
